Goal: Information Seeking & Learning: Learn about a topic

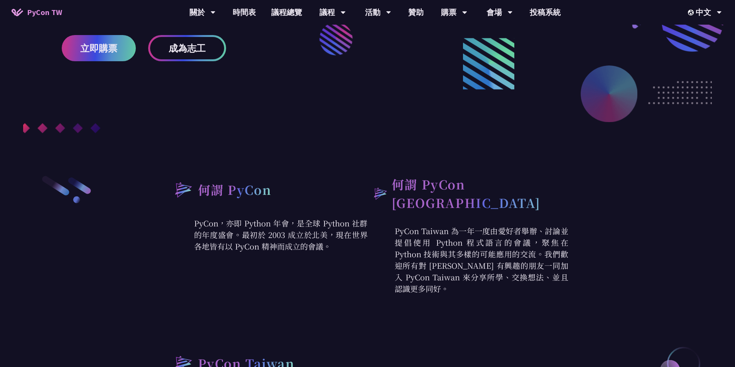
scroll to position [308, 0]
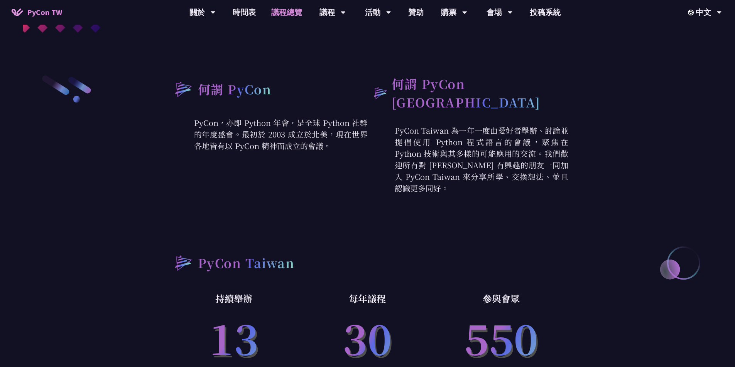
click at [277, 14] on link "議程總覽" at bounding box center [286, 12] width 46 height 25
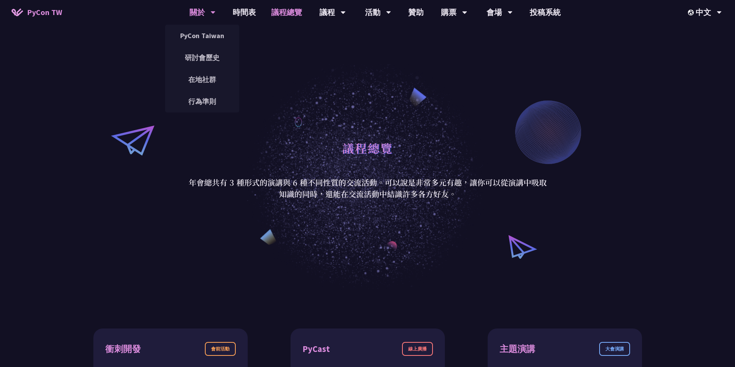
click at [209, 14] on div "關於" at bounding box center [202, 12] width 26 height 25
click at [207, 38] on link "PyCon Taiwan" at bounding box center [202, 36] width 74 height 18
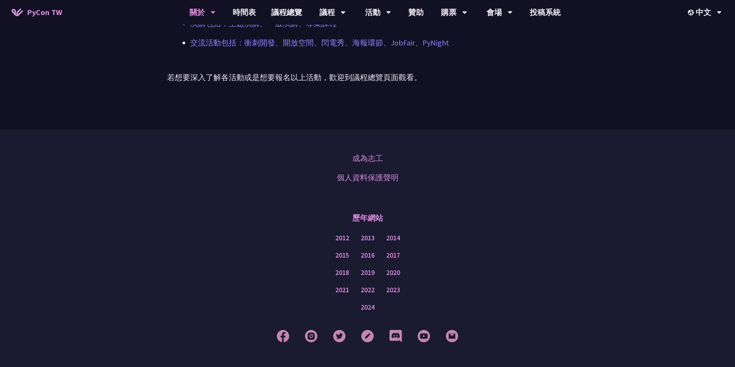
scroll to position [608, 0]
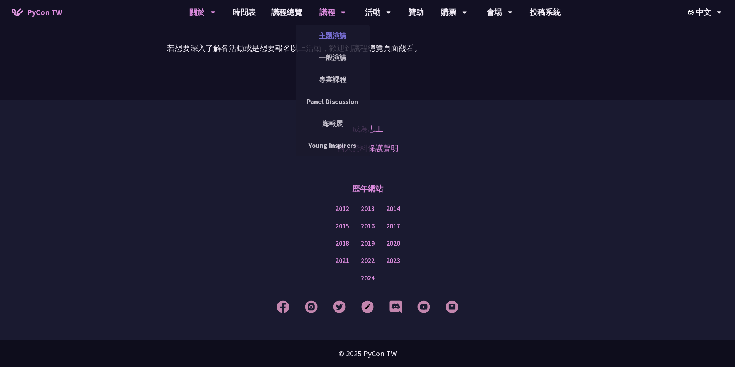
click at [327, 35] on link "主題演講" at bounding box center [332, 36] width 74 height 18
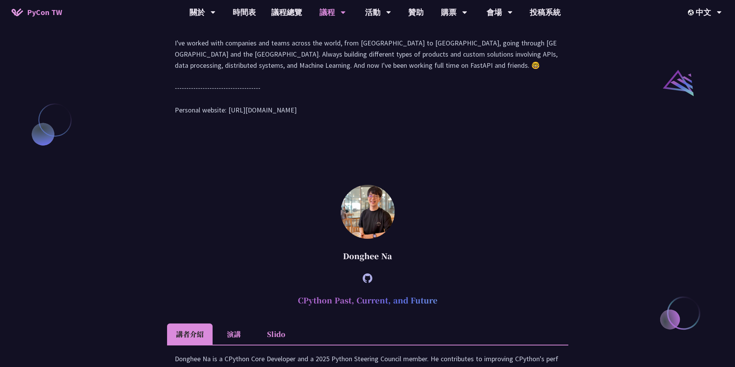
scroll to position [848, 0]
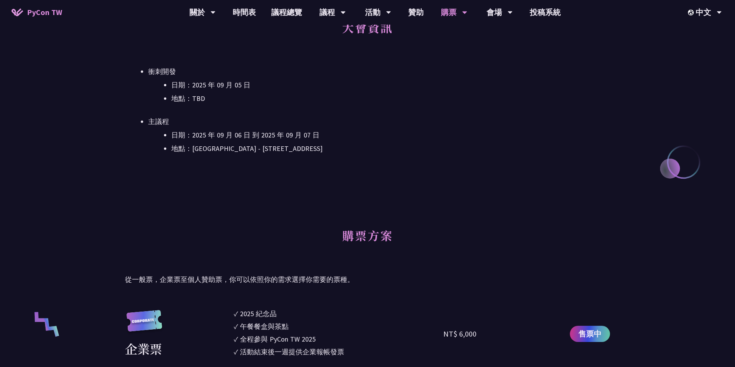
scroll to position [308, 0]
